Goal: Task Accomplishment & Management: Manage account settings

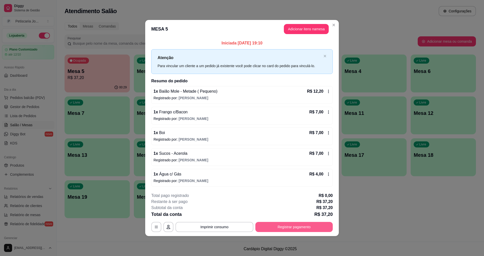
click at [275, 229] on button "Registrar pagamento" at bounding box center [293, 227] width 77 height 10
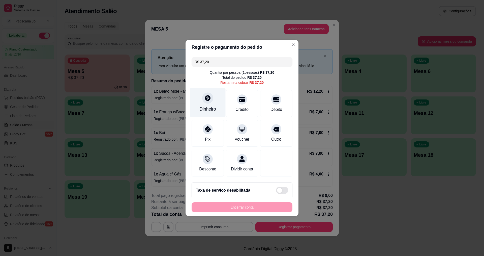
click at [202, 100] on div "Dinheiro" at bounding box center [208, 103] width 36 height 30
type input "R$ 0,00"
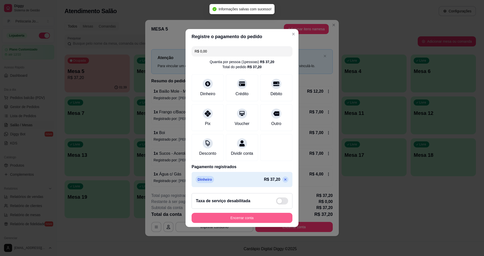
click at [264, 223] on button "Encerrar conta" at bounding box center [242, 218] width 101 height 10
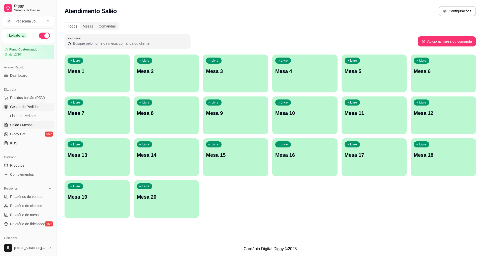
click at [25, 104] on link "Gestor de Pedidos" at bounding box center [28, 107] width 52 height 8
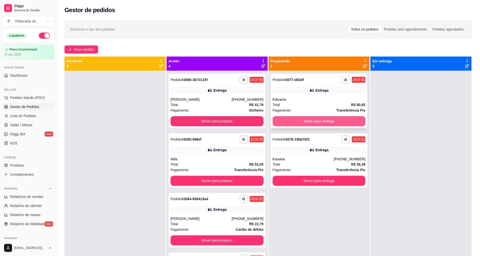
click at [304, 120] on button "Mover para entrega" at bounding box center [319, 121] width 93 height 10
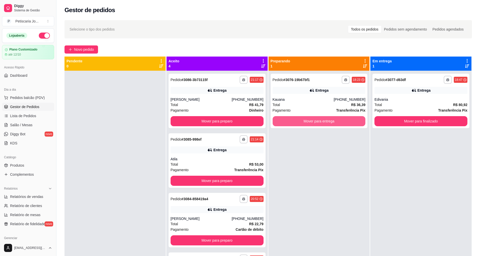
click at [304, 120] on button "Mover para entrega" at bounding box center [319, 121] width 93 height 10
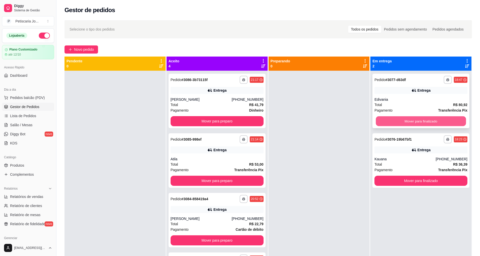
click at [408, 122] on button "Mover para finalizado" at bounding box center [421, 121] width 90 height 10
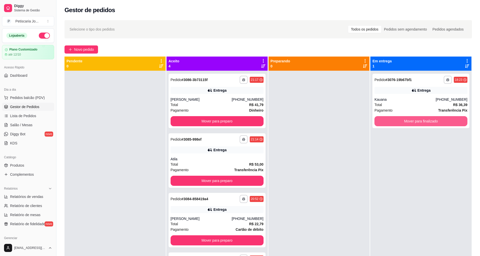
click at [408, 122] on button "Mover para finalizado" at bounding box center [421, 121] width 93 height 10
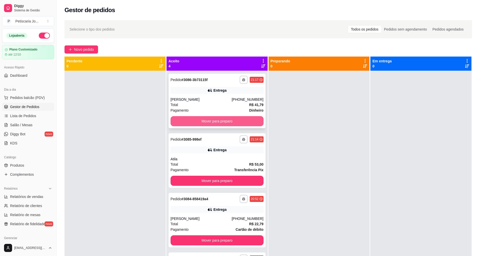
click at [217, 117] on button "Mover para preparo" at bounding box center [217, 121] width 93 height 10
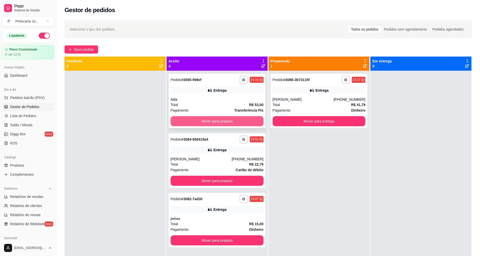
click at [216, 118] on button "Mover para preparo" at bounding box center [217, 121] width 93 height 10
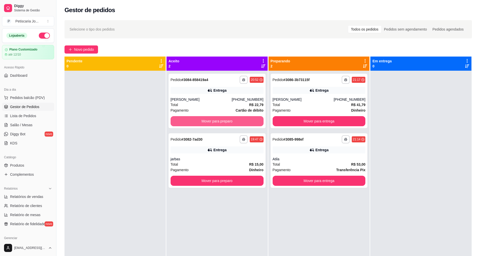
click at [216, 118] on button "Mover para preparo" at bounding box center [217, 121] width 93 height 10
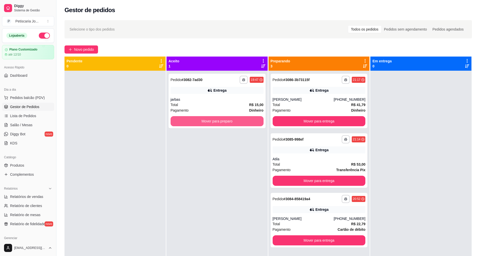
click at [216, 118] on button "Mover para preparo" at bounding box center [217, 121] width 93 height 10
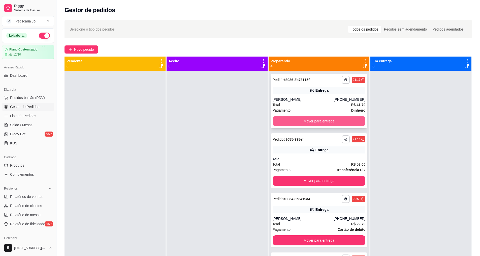
click at [287, 120] on button "Mover para entrega" at bounding box center [319, 121] width 93 height 10
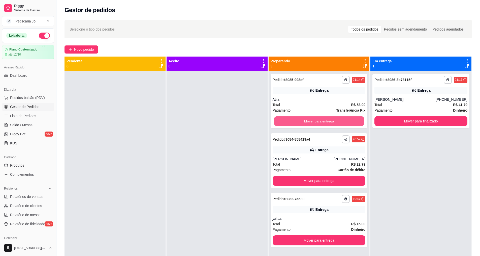
click at [287, 120] on button "Mover para entrega" at bounding box center [319, 121] width 90 height 10
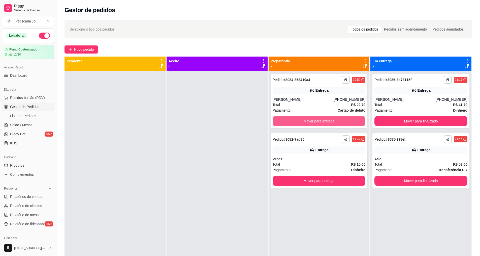
click at [287, 120] on button "Mover para entrega" at bounding box center [319, 121] width 93 height 10
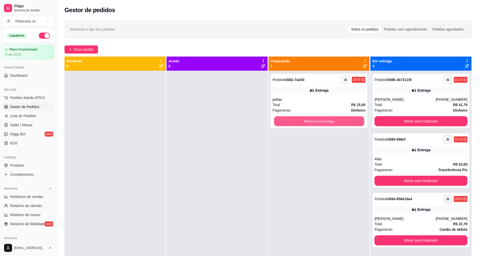
click at [287, 120] on button "Mover para entrega" at bounding box center [319, 121] width 90 height 10
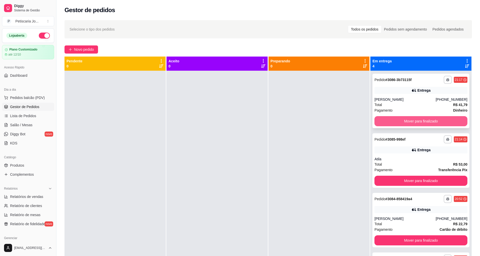
click at [387, 122] on button "Mover para finalizado" at bounding box center [421, 121] width 93 height 10
click at [387, 176] on button "Mover para finalizado" at bounding box center [421, 181] width 93 height 10
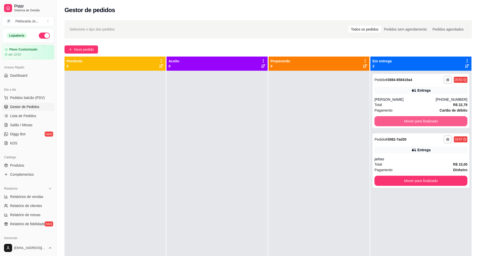
click at [387, 122] on button "Mover para finalizado" at bounding box center [421, 121] width 93 height 10
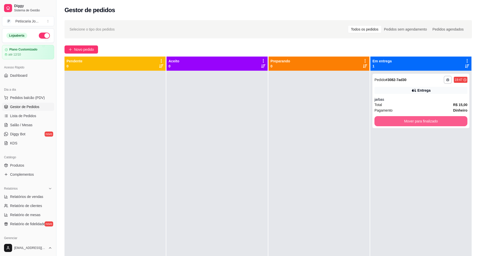
click at [387, 122] on button "Mover para finalizado" at bounding box center [421, 121] width 93 height 10
